Goal: Task Accomplishment & Management: Manage account settings

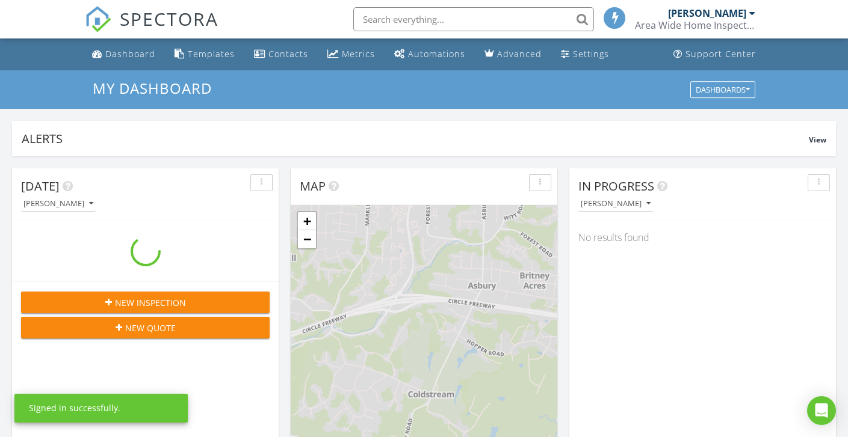
scroll to position [1114, 866]
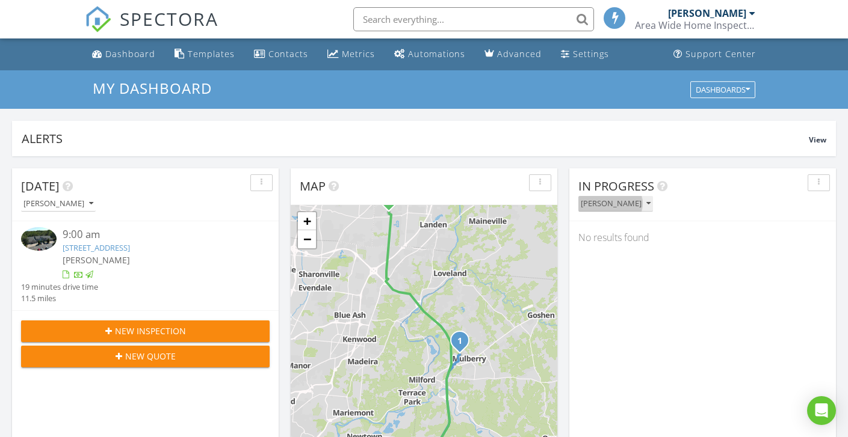
click at [603, 208] on div "[PERSON_NAME]" at bounding box center [616, 204] width 70 height 8
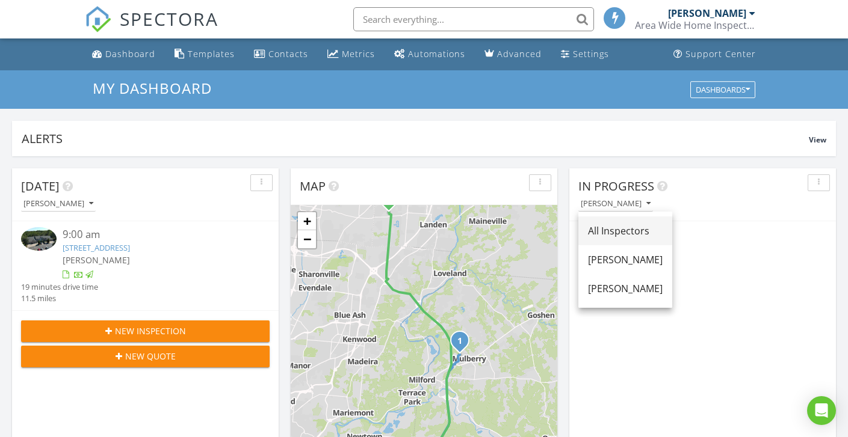
click at [608, 224] on div "All Inspectors" at bounding box center [625, 231] width 75 height 14
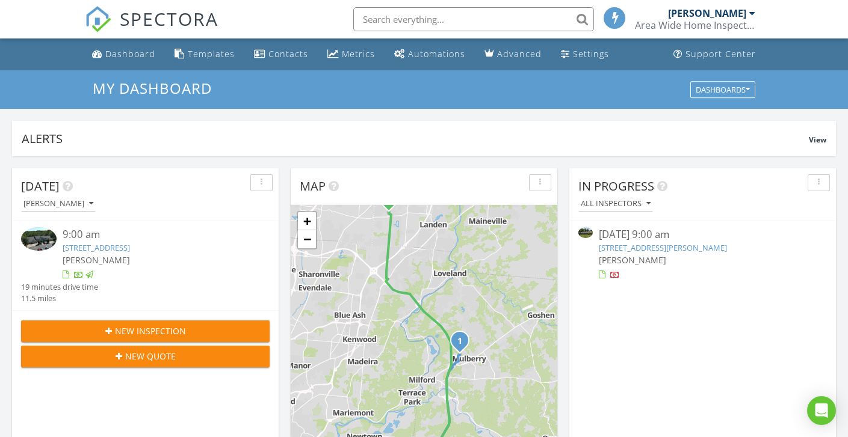
click at [616, 243] on link "6145 Greenfield Dr, Mason, OH 45040" at bounding box center [663, 247] width 128 height 11
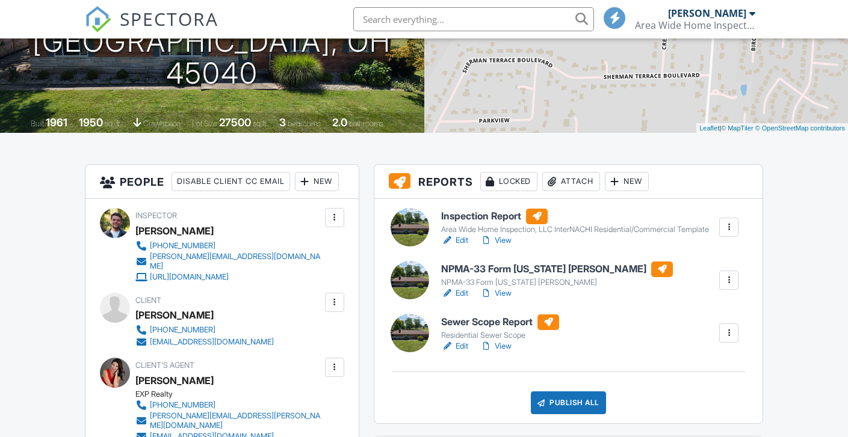
scroll to position [225, 0]
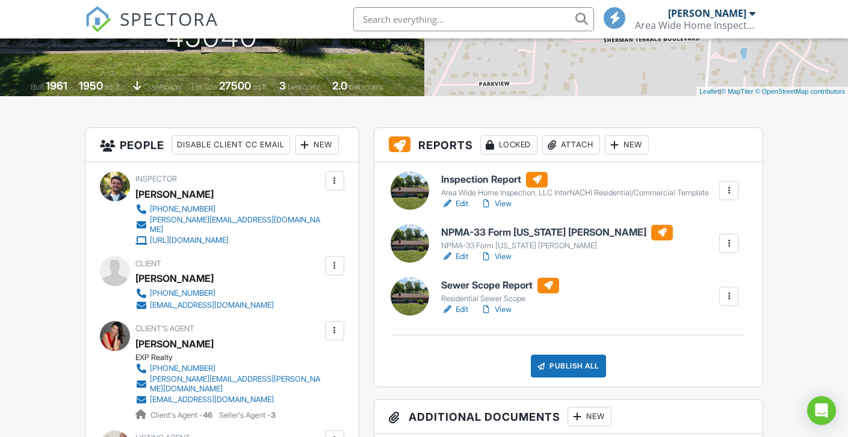
click at [504, 263] on link "View" at bounding box center [495, 257] width 31 height 12
click at [467, 210] on link "Edit" at bounding box center [454, 204] width 27 height 12
